Goal: Transaction & Acquisition: Obtain resource

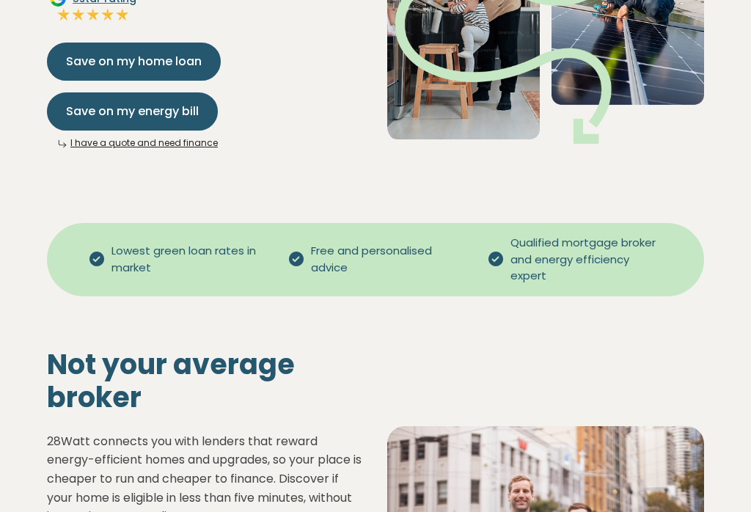
scroll to position [241, 0]
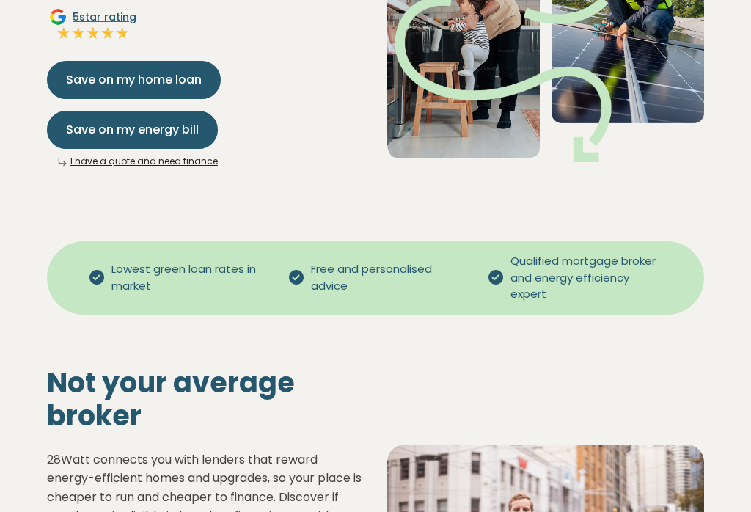
click at [113, 161] on link "I have a quote and need finance" at bounding box center [143, 161] width 147 height 12
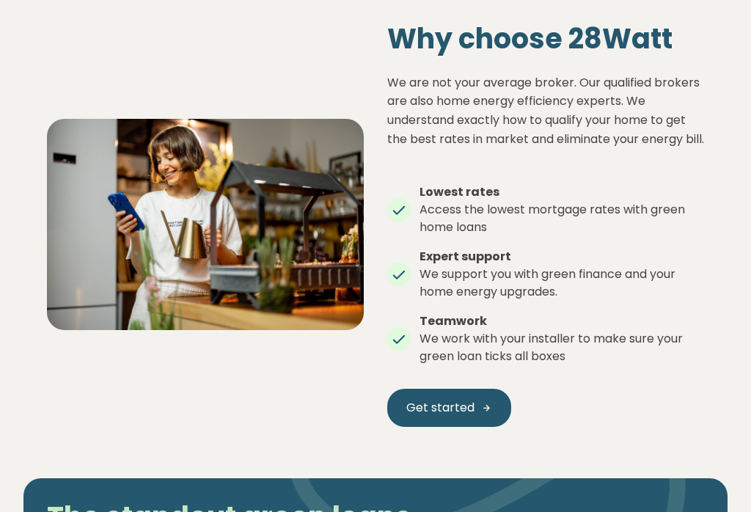
scroll to position [1871, 0]
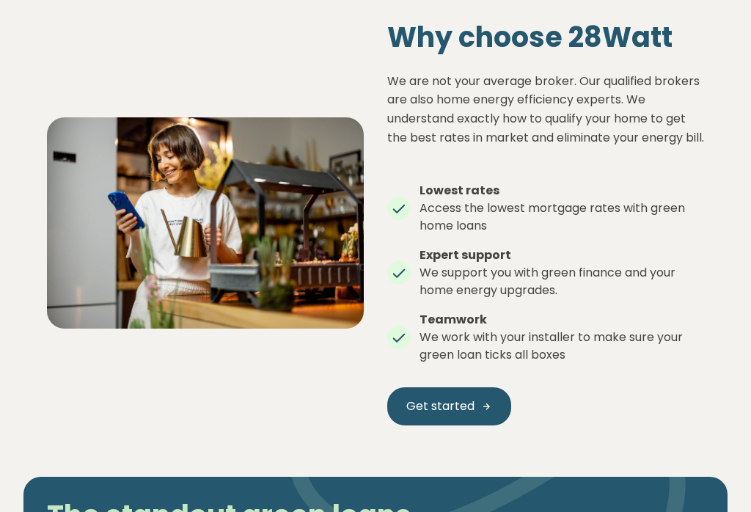
click at [442, 402] on span "Get started" at bounding box center [440, 406] width 68 height 18
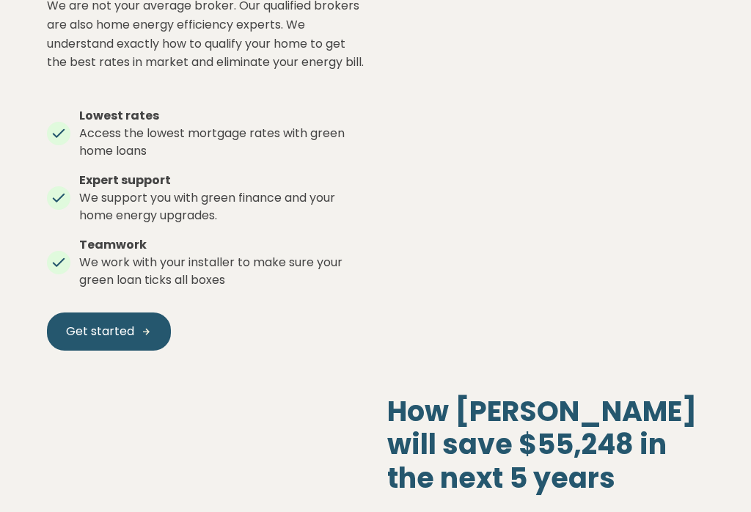
scroll to position [721, 0]
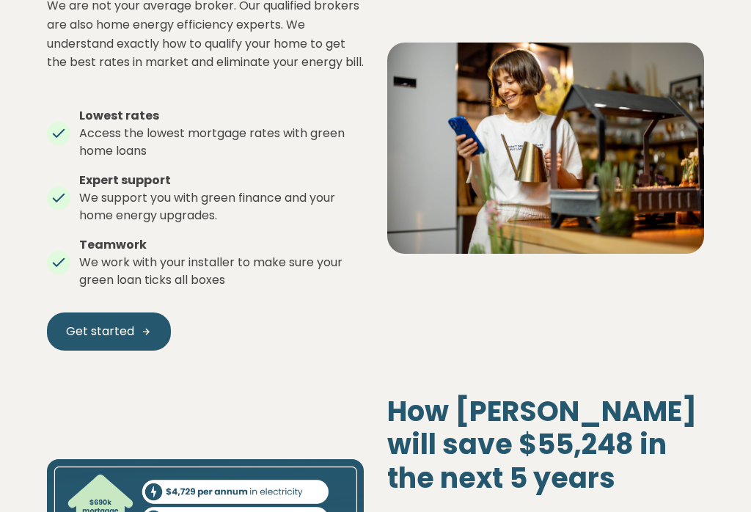
click at [123, 340] on span "Get started" at bounding box center [100, 332] width 68 height 18
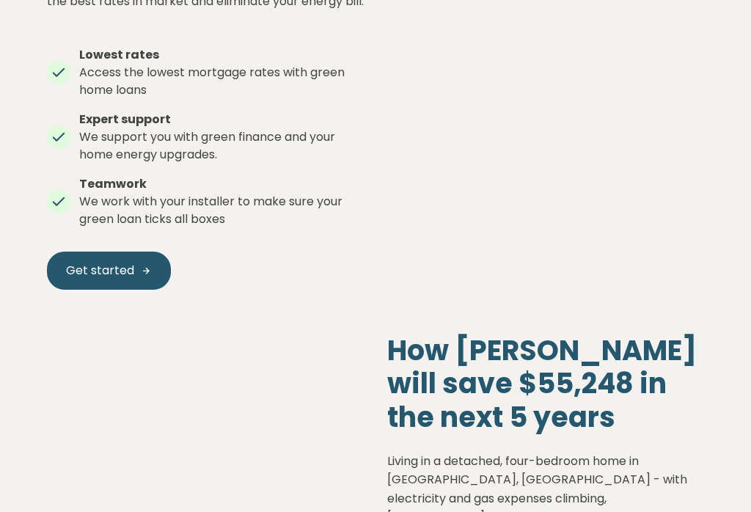
scroll to position [782, 0]
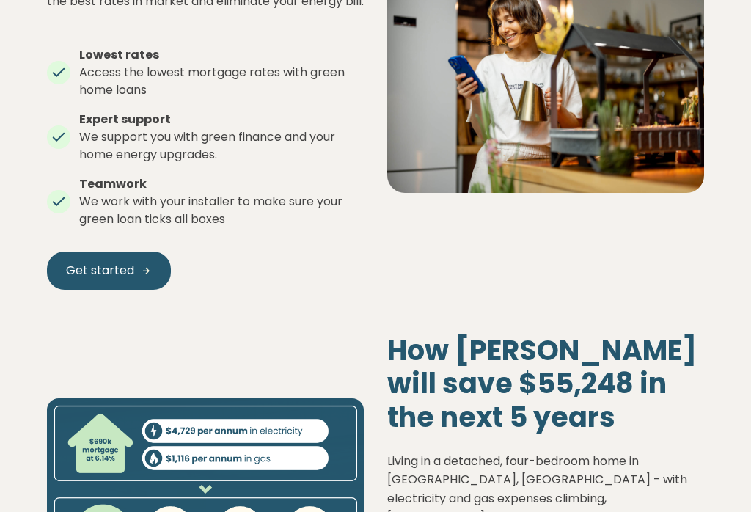
click at [107, 279] on span "Get started" at bounding box center [100, 271] width 68 height 18
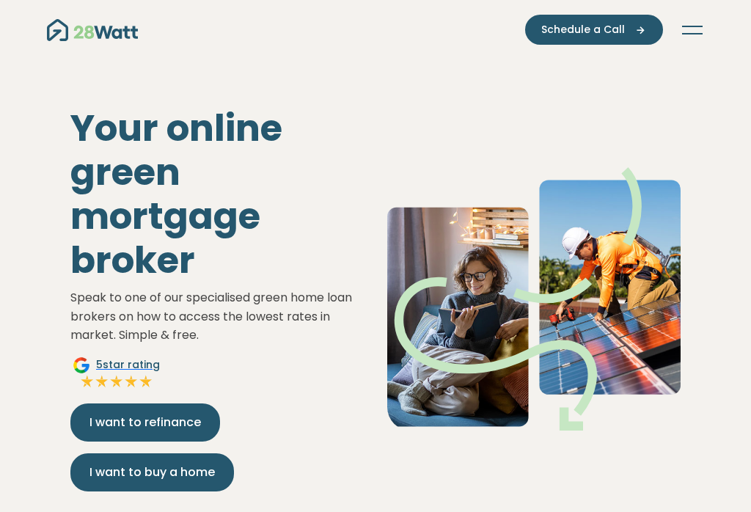
click at [626, 29] on icon "Main navigation" at bounding box center [636, 29] width 22 height 13
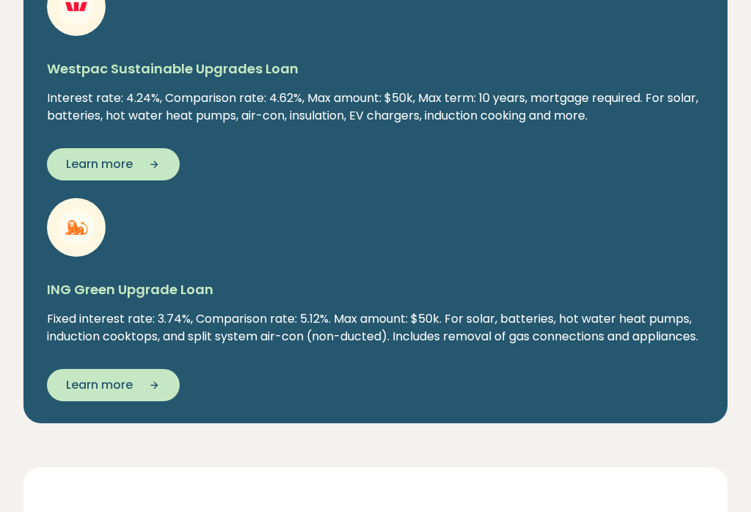
scroll to position [2678, 0]
